Goal: Find specific page/section: Find specific page/section

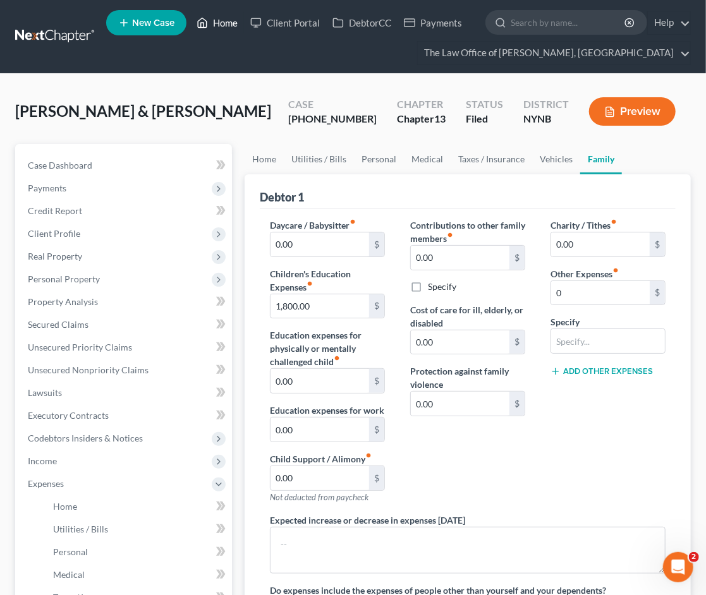
click at [209, 27] on link "Home" at bounding box center [217, 22] width 54 height 23
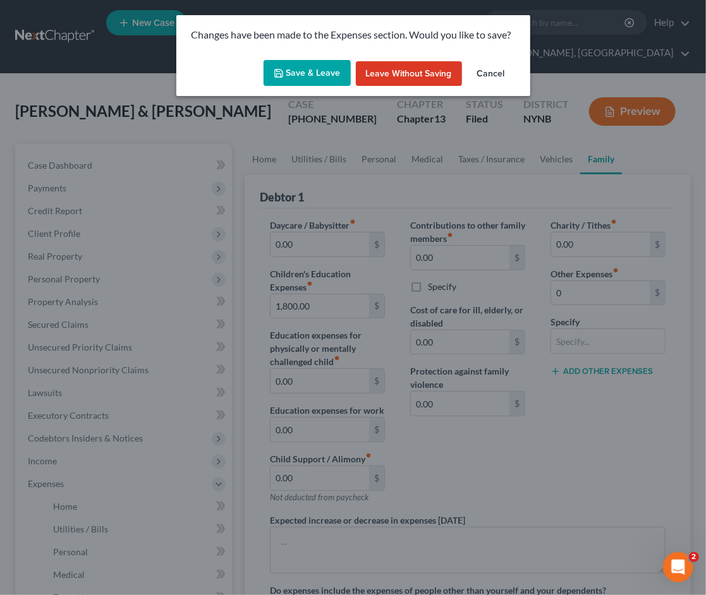
click at [337, 71] on button "Save & Leave" at bounding box center [307, 73] width 87 height 27
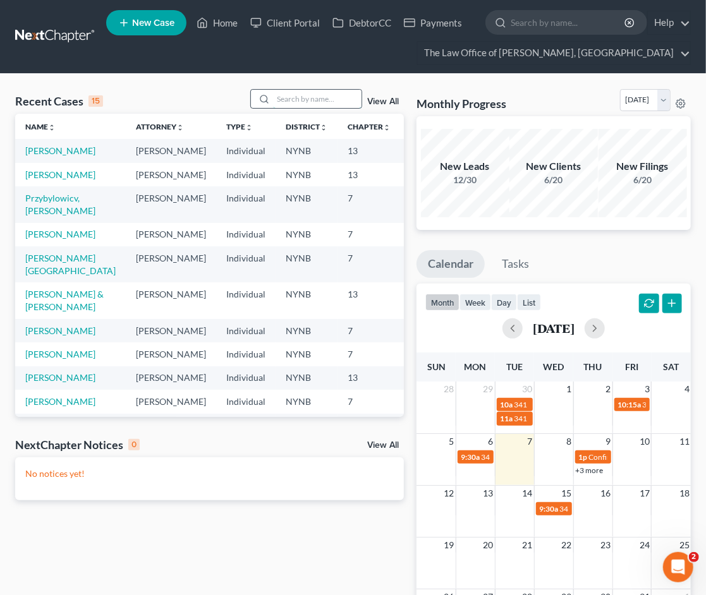
click at [338, 99] on input "search" at bounding box center [317, 99] width 89 height 18
paste input "24-10487"
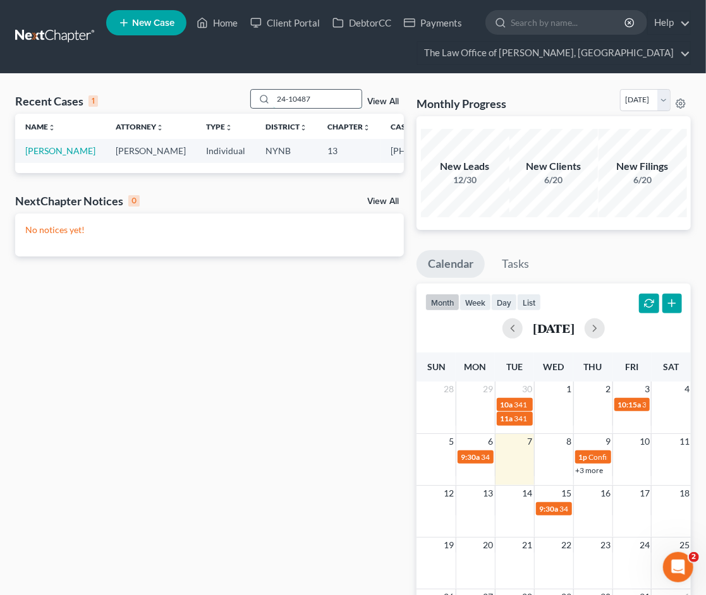
click at [291, 97] on input "24-10487" at bounding box center [317, 99] width 89 height 18
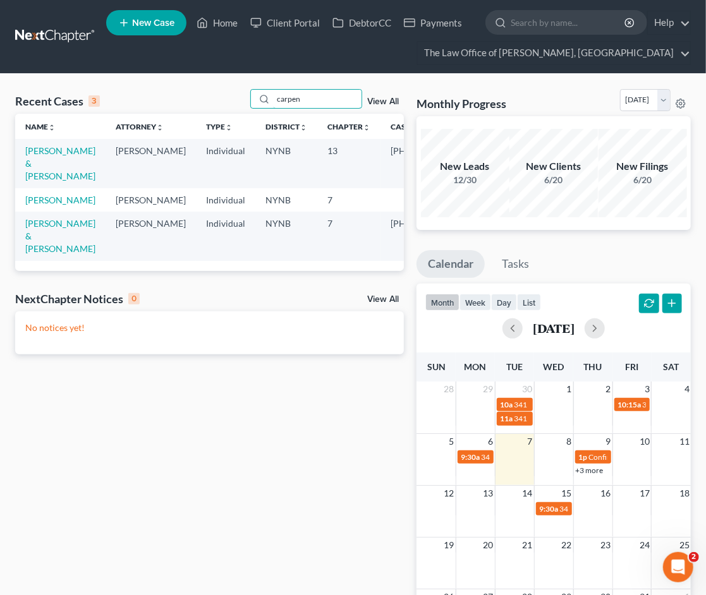
type input "carpen"
drag, startPoint x: 352, startPoint y: 152, endPoint x: 377, endPoint y: 154, distance: 25.4
click at [381, 159] on td "23-10412-1" at bounding box center [430, 163] width 99 height 49
copy td "23-10412"
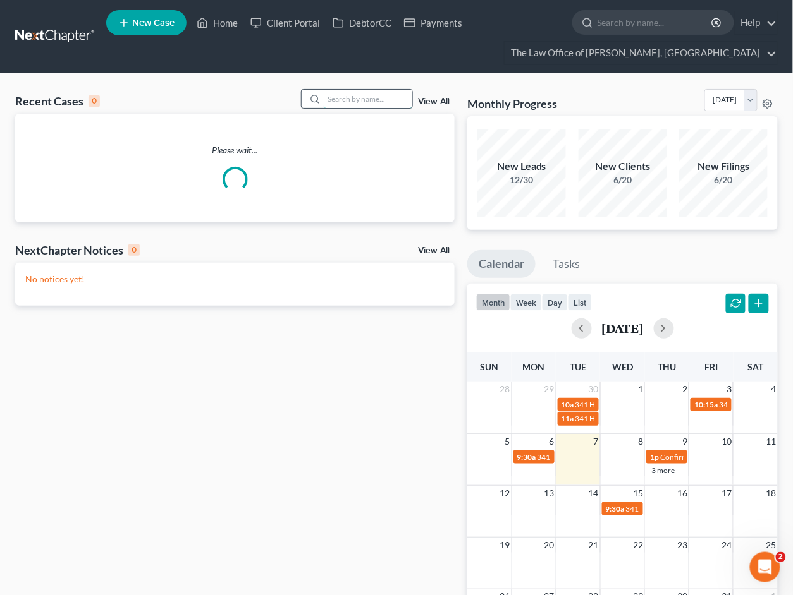
click at [353, 97] on input "search" at bounding box center [368, 99] width 89 height 18
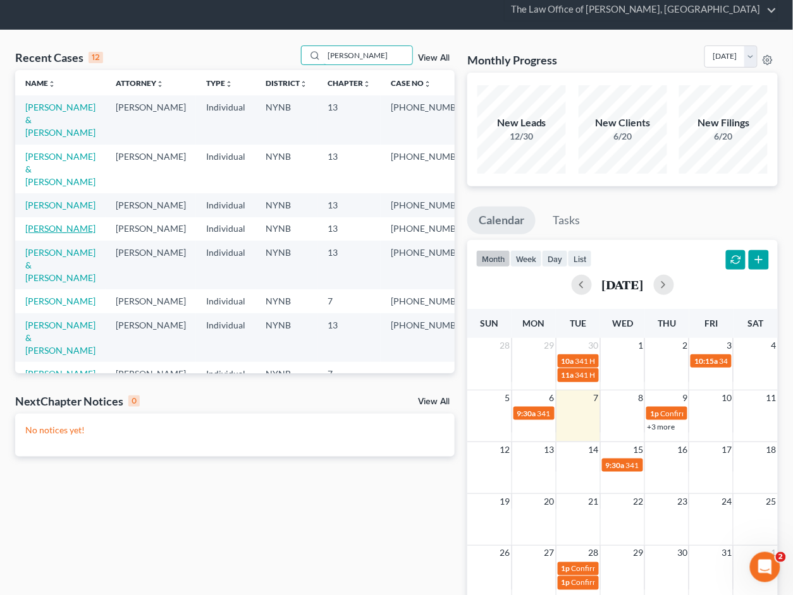
type input "kelly"
click at [56, 223] on link "[PERSON_NAME]" at bounding box center [60, 228] width 70 height 11
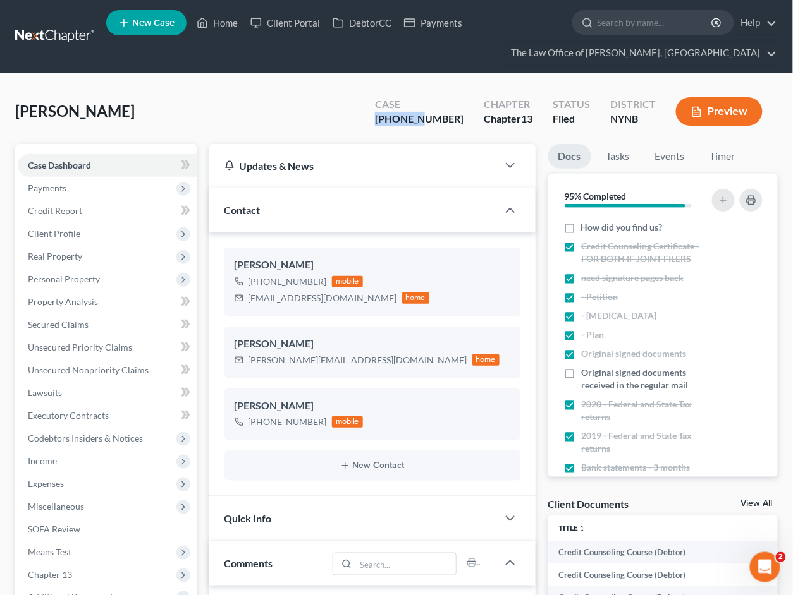
drag, startPoint x: 454, startPoint y: 119, endPoint x: 365, endPoint y: 121, distance: 88.5
click at [363, 121] on div "Leslie, Kelly Upgraded Case 22-10685-1 Chapter Chapter 13 Status Filed District…" at bounding box center [396, 116] width 762 height 55
copy div "22-10685"
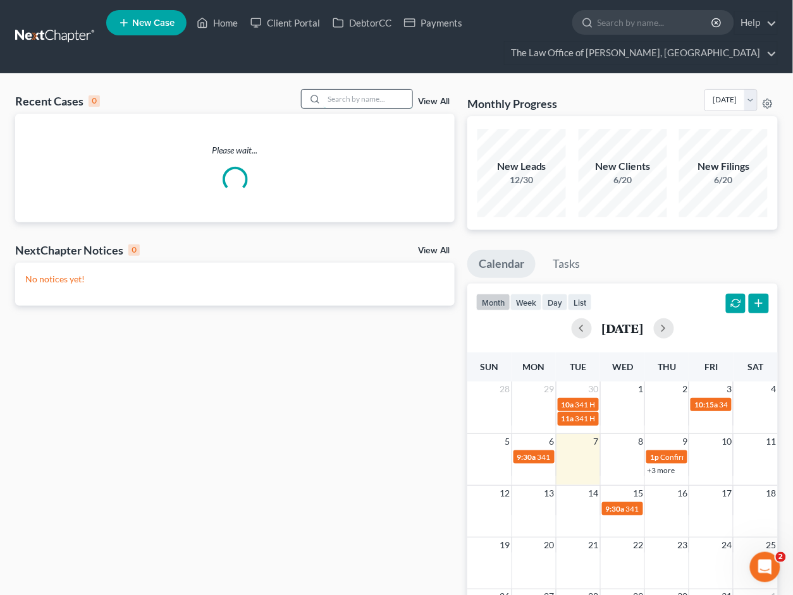
click at [329, 102] on input "search" at bounding box center [368, 99] width 89 height 18
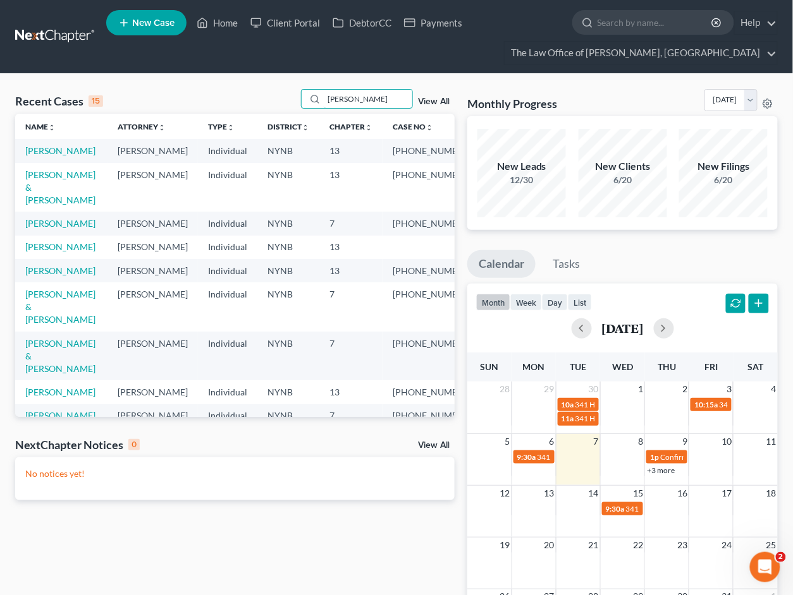
type input "[PERSON_NAME]"
drag, startPoint x: 314, startPoint y: 119, endPoint x: 90, endPoint y: 186, distance: 233.6
click at [90, 186] on link "[PERSON_NAME] & [PERSON_NAME]" at bounding box center [60, 187] width 70 height 36
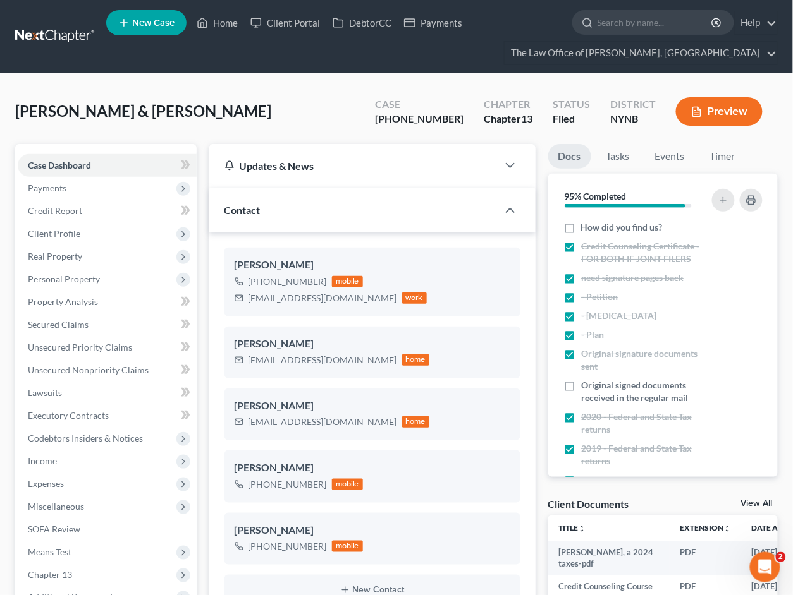
scroll to position [51, 0]
drag, startPoint x: 453, startPoint y: 121, endPoint x: 408, endPoint y: 111, distance: 45.4
click at [408, 111] on div "Case [PHONE_NUMBER]" at bounding box center [419, 112] width 109 height 37
copy div "22-10888"
